Goal: Complete application form

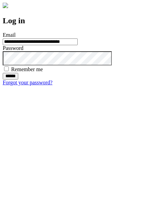
type input "**********"
click at [18, 80] on input "******" at bounding box center [11, 76] width 16 height 7
type input "**********"
click at [18, 80] on input "******" at bounding box center [11, 76] width 16 height 7
